Goal: Information Seeking & Learning: Compare options

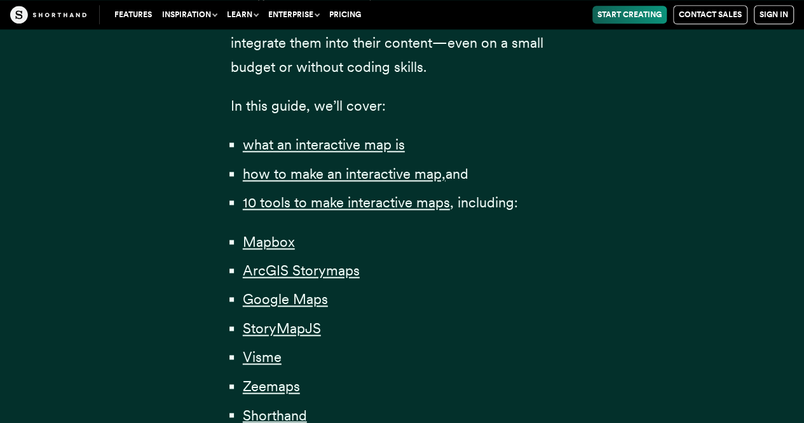
scroll to position [827, 0]
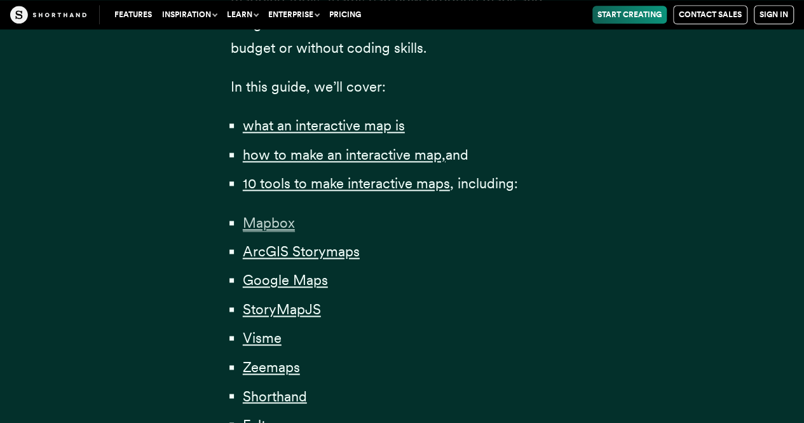
click at [284, 227] on span "Mapbox" at bounding box center [269, 222] width 52 height 17
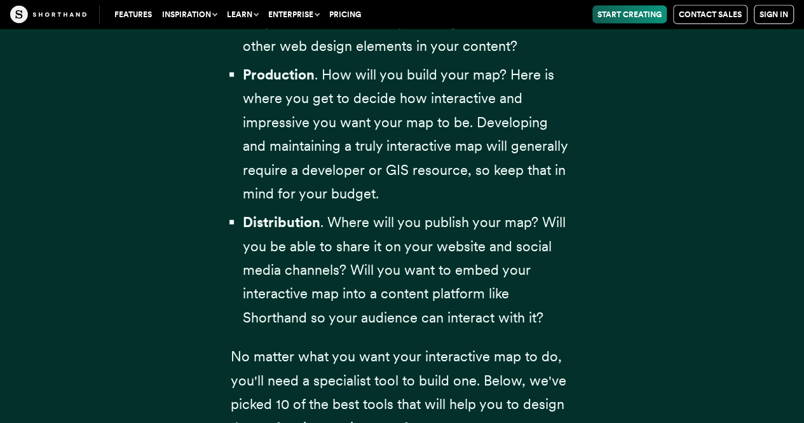
scroll to position [4584, 0]
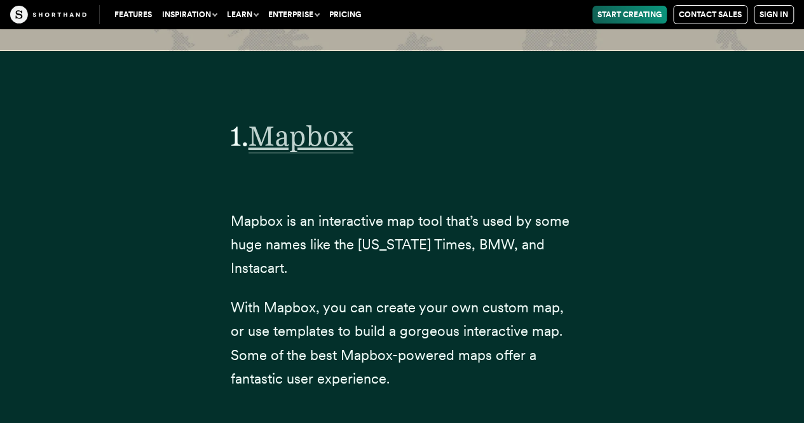
click at [337, 120] on span "Mapbox" at bounding box center [301, 136] width 105 height 34
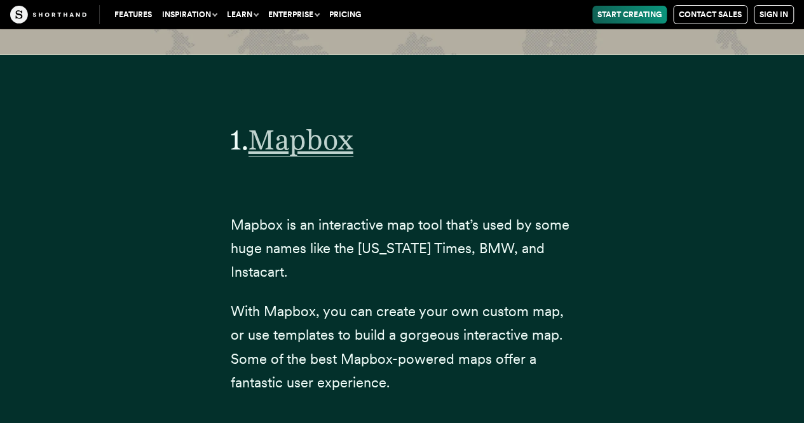
scroll to position [4521, 0]
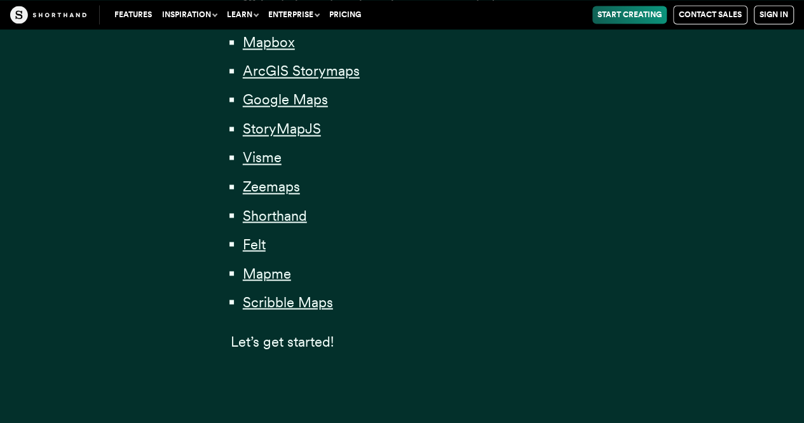
scroll to position [1017, 0]
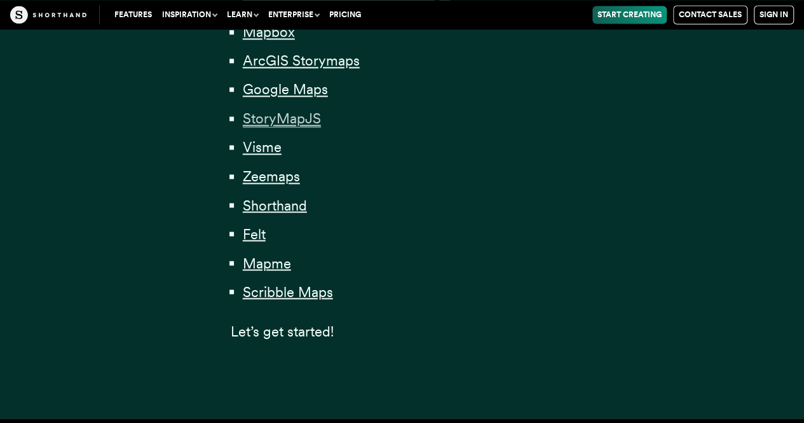
click at [286, 116] on span "StoryMapJS" at bounding box center [282, 118] width 78 height 17
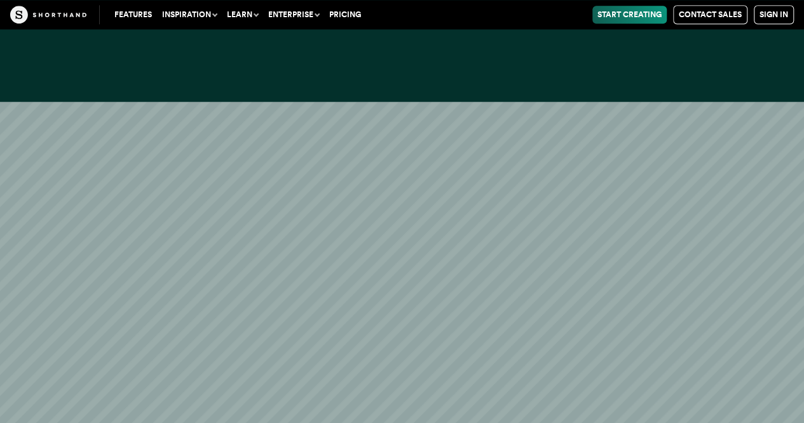
scroll to position [12710, 0]
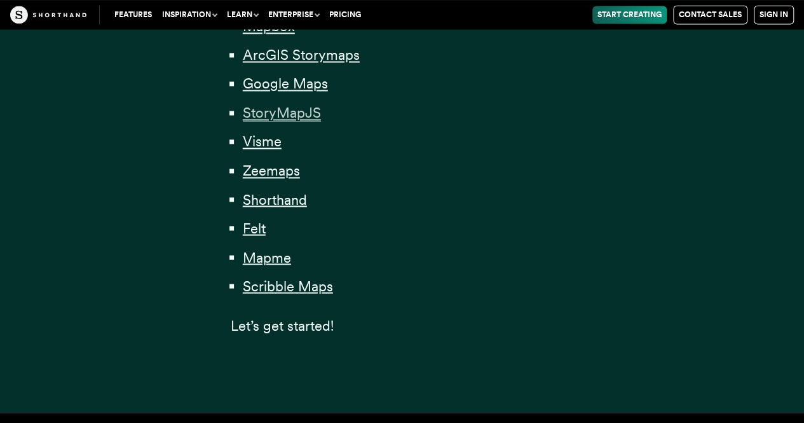
scroll to position [1017, 0]
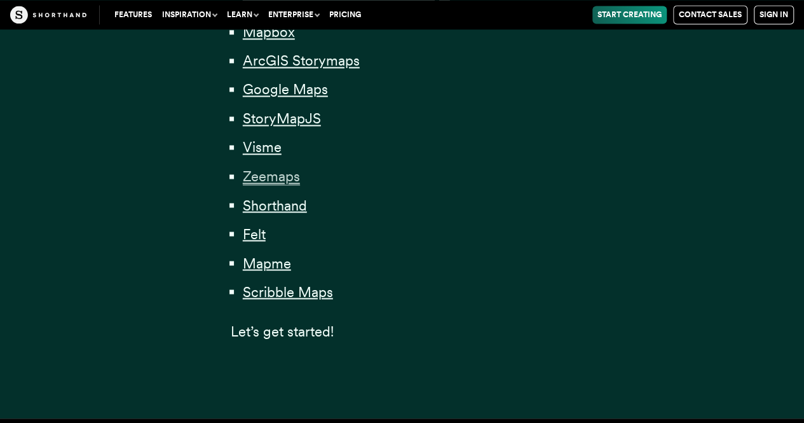
click at [268, 184] on span "Zeemaps" at bounding box center [271, 176] width 57 height 17
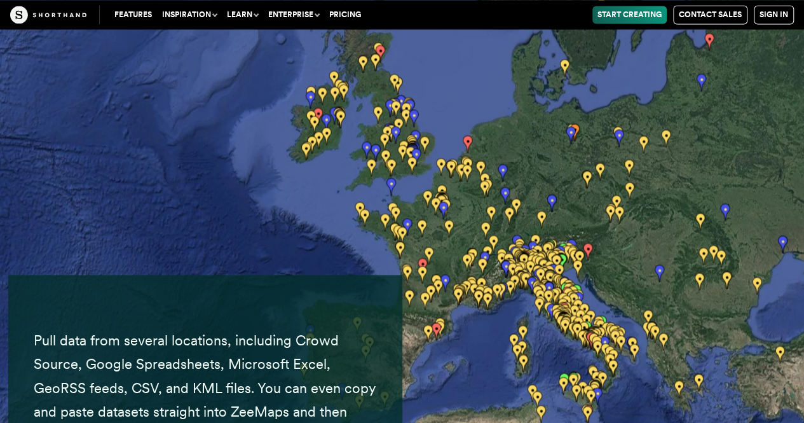
scroll to position [17898, 0]
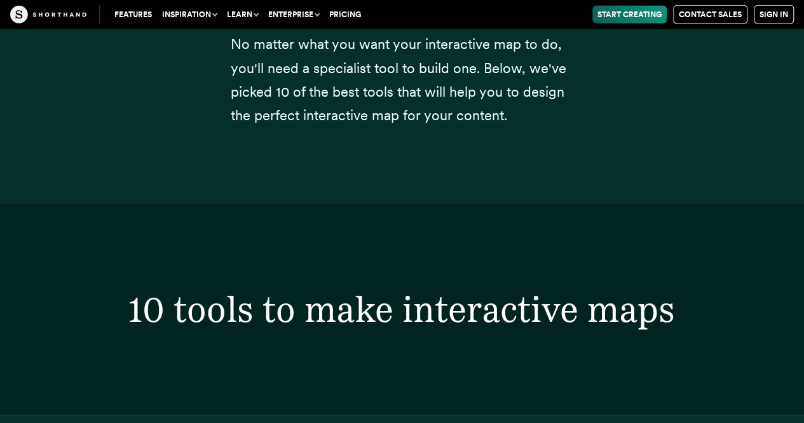
scroll to position [1017, 0]
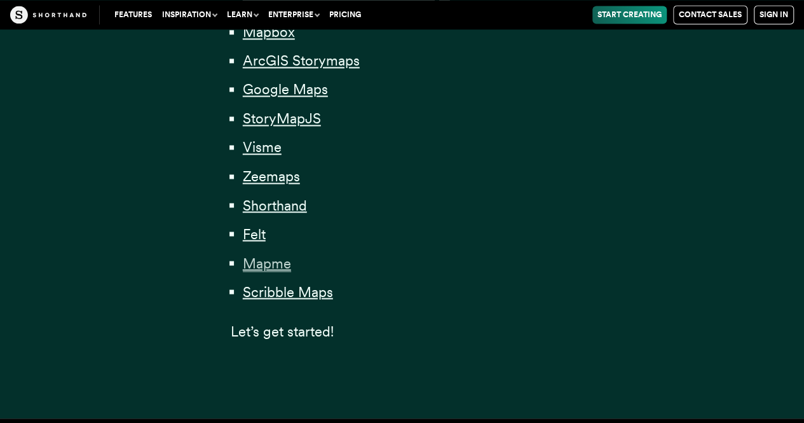
click at [276, 263] on span "Mapme" at bounding box center [267, 262] width 48 height 17
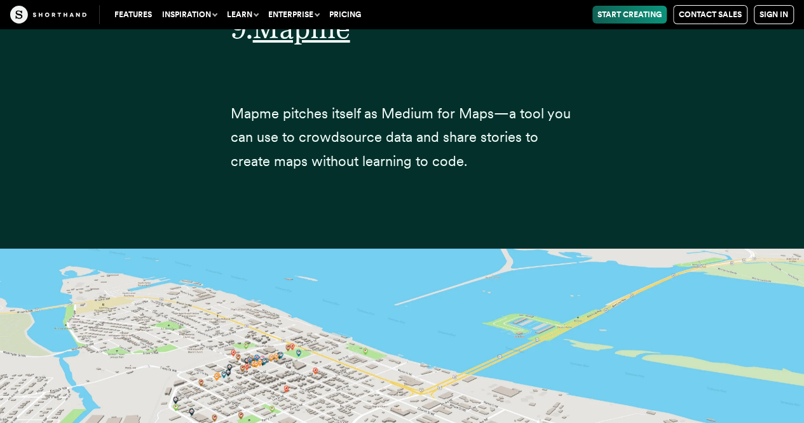
scroll to position [24113, 0]
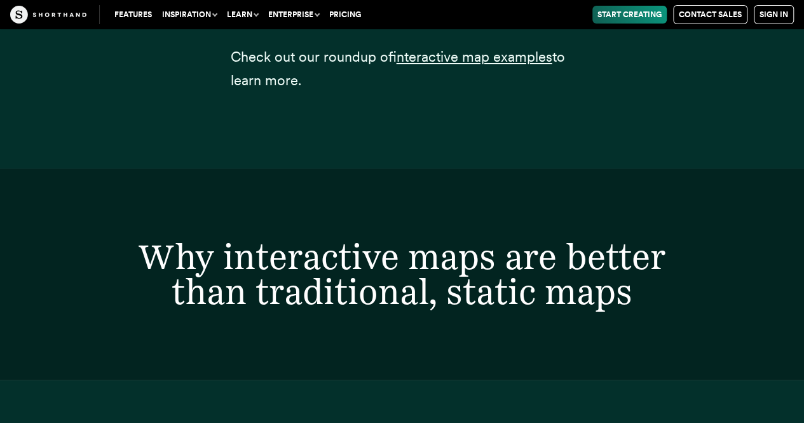
scroll to position [1017, 0]
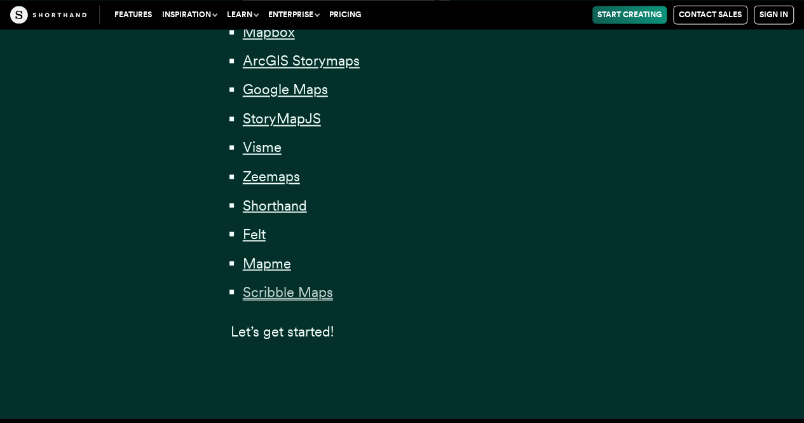
click at [282, 291] on span "Scribble Maps" at bounding box center [288, 291] width 90 height 17
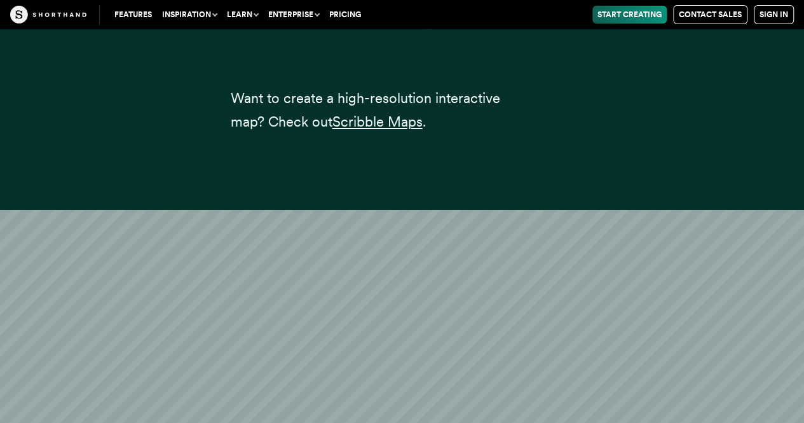
scroll to position [26376, 0]
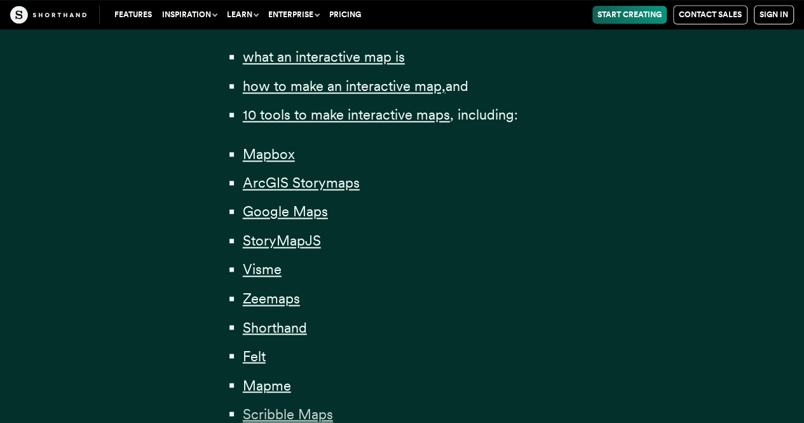
scroll to position [890, 0]
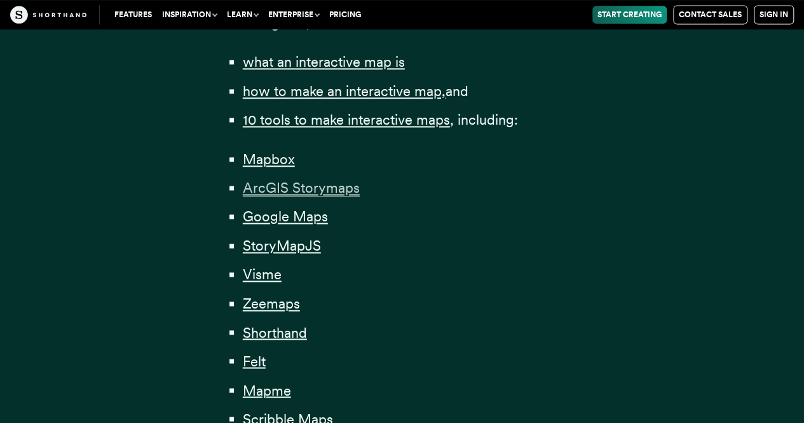
click at [319, 195] on span "ArcGIS Storymaps" at bounding box center [301, 187] width 117 height 17
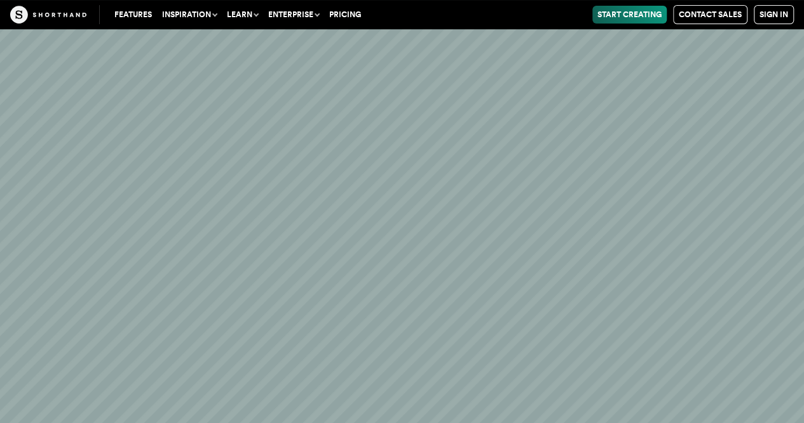
scroll to position [7411, 0]
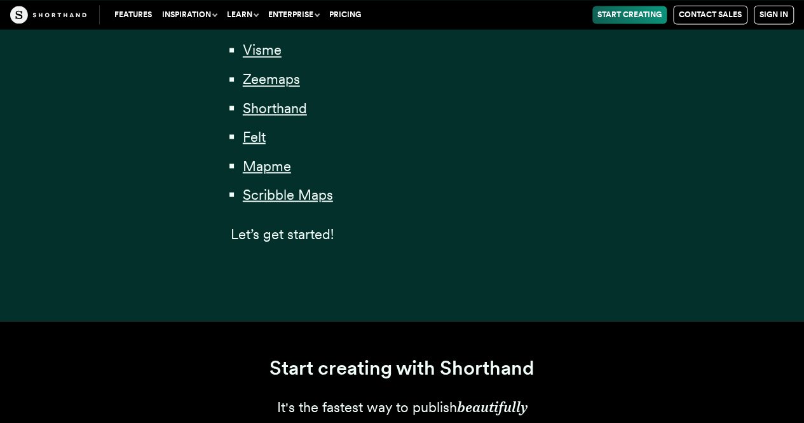
scroll to position [890, 0]
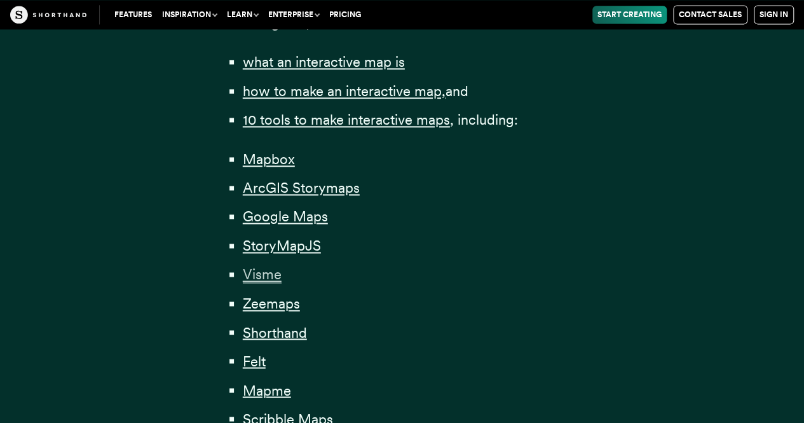
click at [271, 277] on span "Visme" at bounding box center [262, 274] width 39 height 17
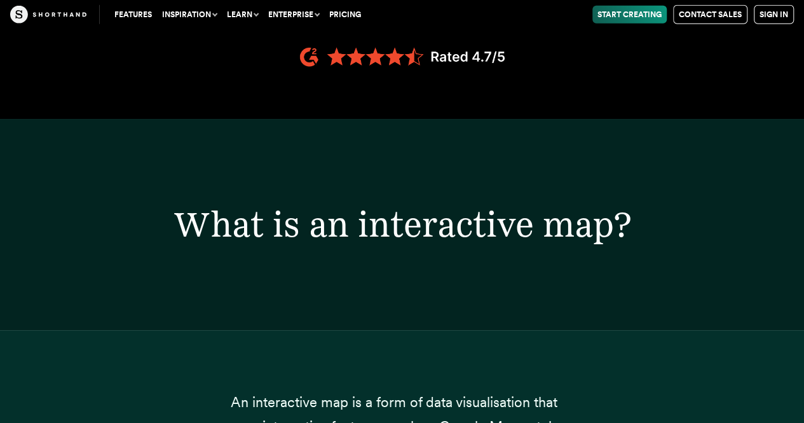
scroll to position [890, 0]
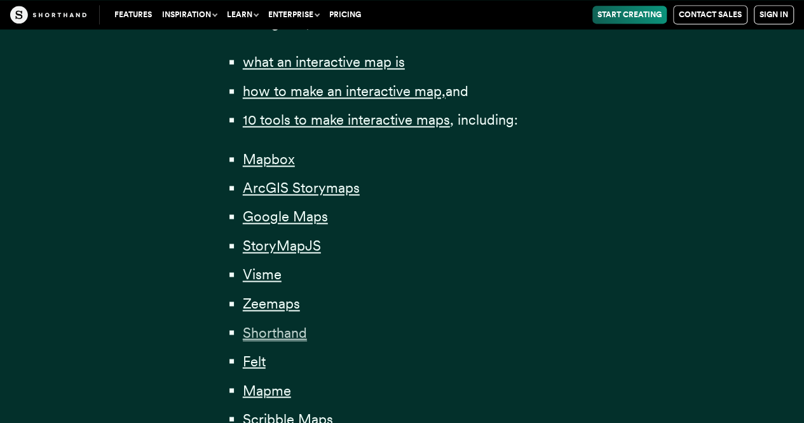
click at [300, 335] on span "Shorthand" at bounding box center [275, 332] width 64 height 17
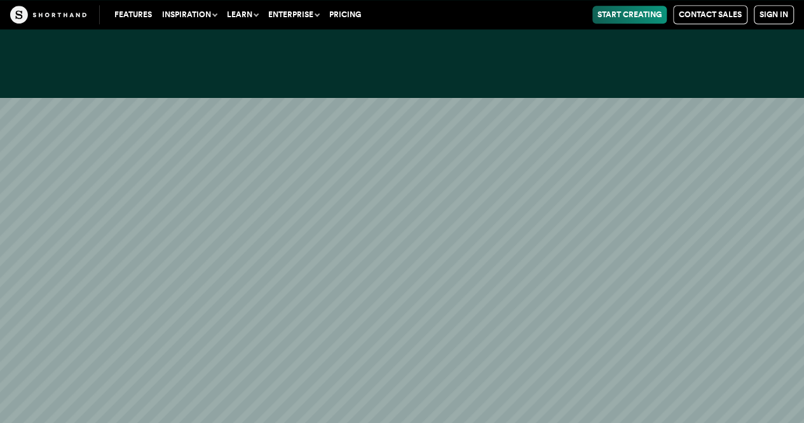
scroll to position [20007, 0]
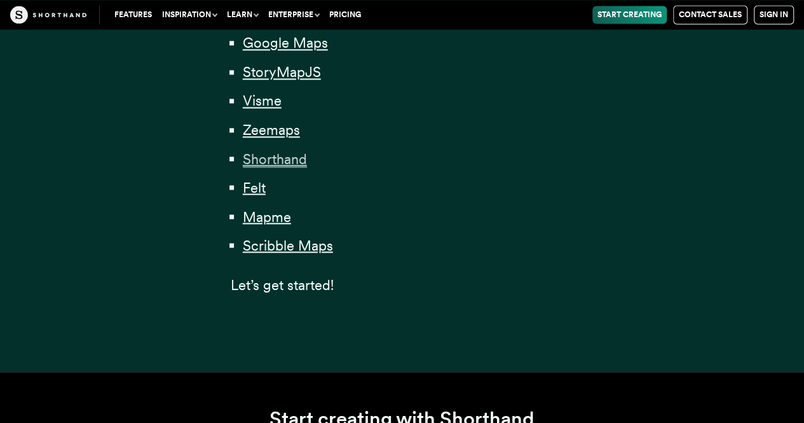
scroll to position [1017, 0]
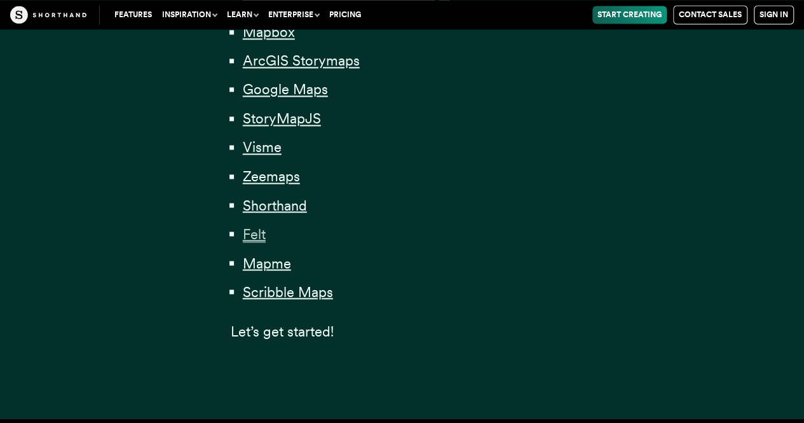
click at [252, 236] on span "Felt" at bounding box center [254, 233] width 23 height 17
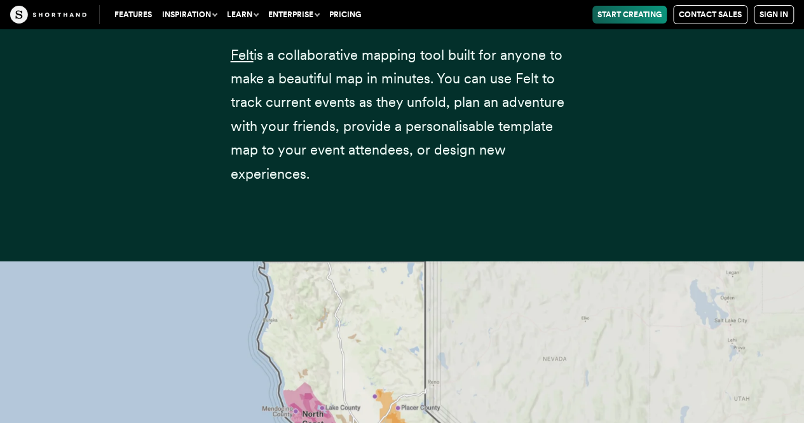
scroll to position [21967, 0]
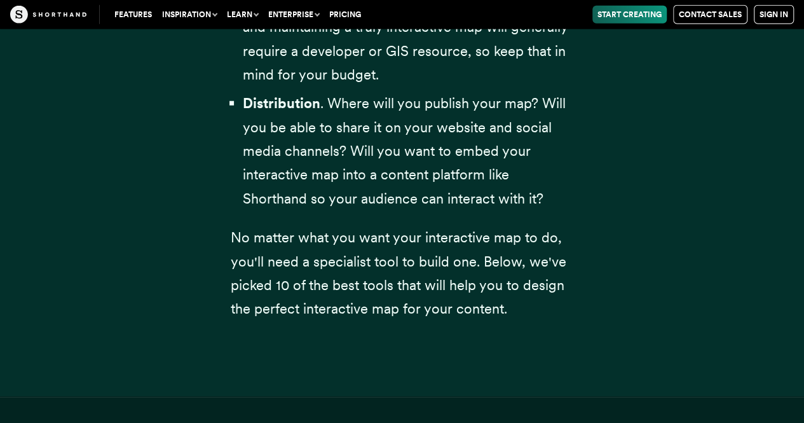
scroll to position [1017, 0]
